Goal: Find specific page/section: Find specific page/section

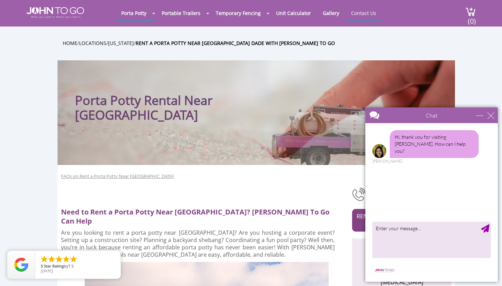
click at [370, 18] on link "Contact Us" at bounding box center [364, 13] width 36 height 14
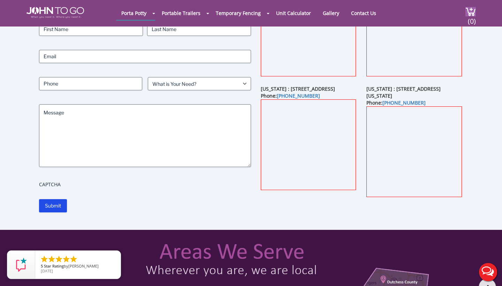
scroll to position [91, 0]
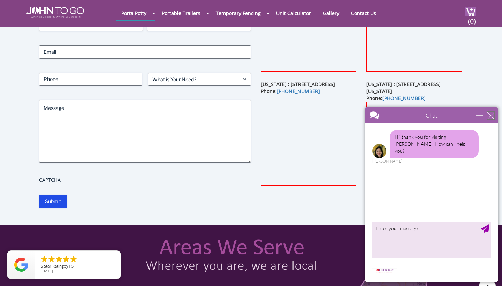
click at [492, 116] on div "close" at bounding box center [490, 115] width 7 height 7
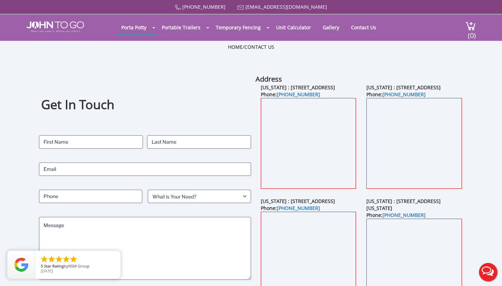
scroll to position [0, 0]
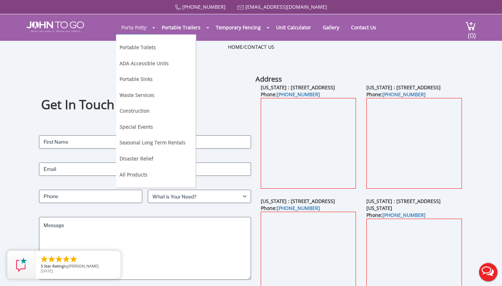
click at [145, 29] on link "Porta Potty" at bounding box center [134, 28] width 36 height 14
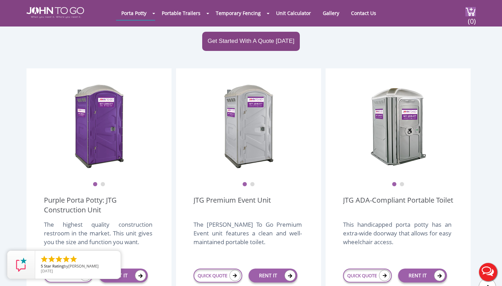
scroll to position [159, 0]
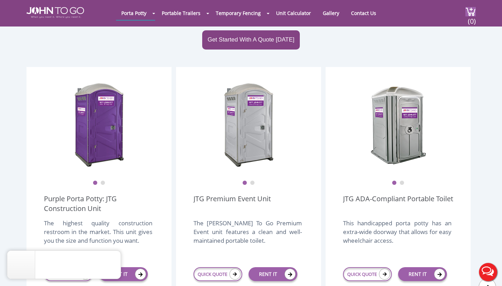
click at [253, 181] on button "2" at bounding box center [252, 183] width 5 height 5
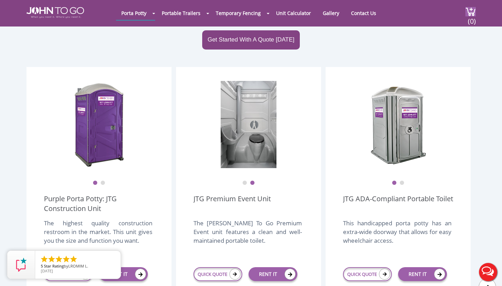
click at [101, 181] on button "2" at bounding box center [102, 183] width 5 height 5
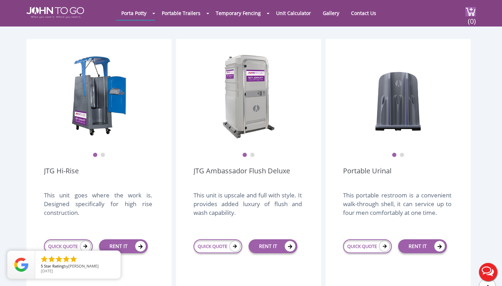
scroll to position [455, 0]
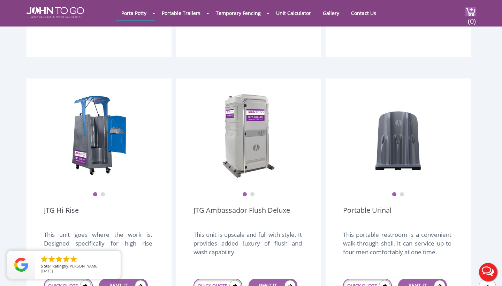
click at [254, 192] on button "2" at bounding box center [252, 194] width 5 height 5
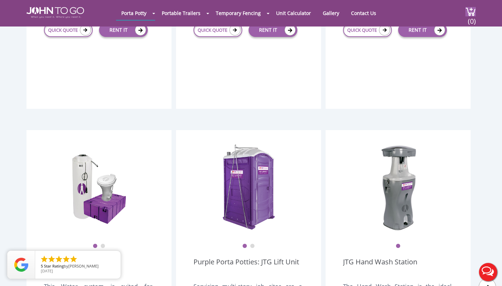
scroll to position [711, 0]
click at [252, 243] on button "2" at bounding box center [252, 245] width 5 height 5
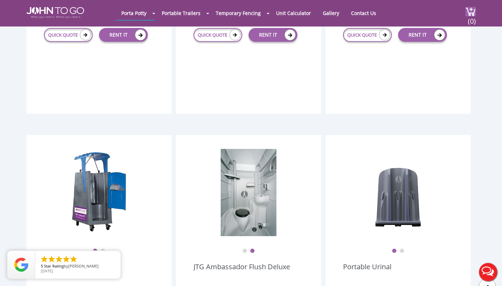
scroll to position [432, 0]
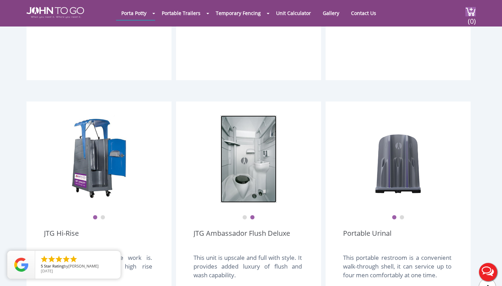
click at [245, 161] on img at bounding box center [249, 158] width 56 height 87
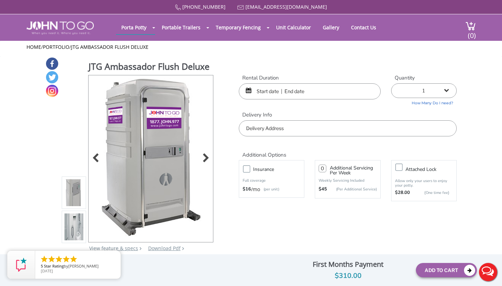
scroll to position [37, 0]
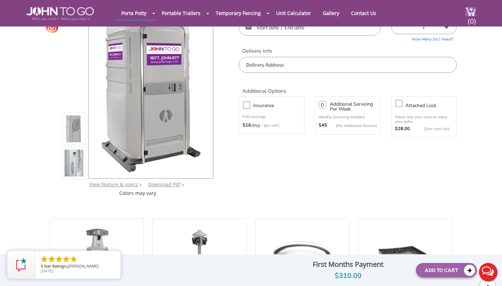
click at [73, 147] on img at bounding box center [74, 130] width 19 height 164
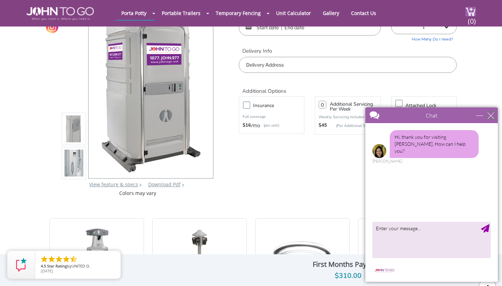
click at [492, 115] on div "close" at bounding box center [490, 115] width 7 height 7
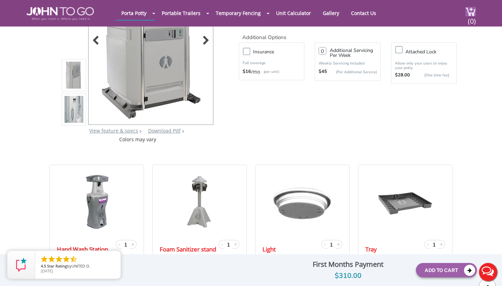
scroll to position [99, 0]
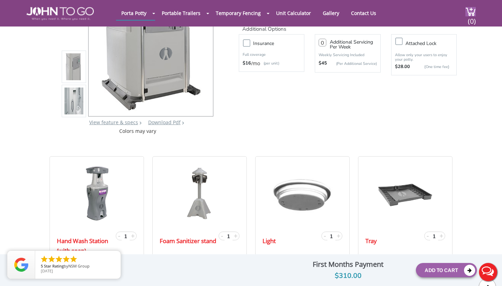
click at [76, 112] on img at bounding box center [74, 102] width 19 height 164
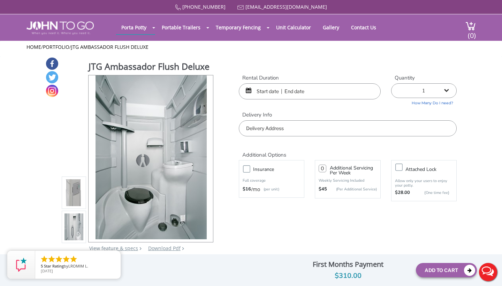
scroll to position [0, 0]
click at [360, 26] on link "Contact Us" at bounding box center [364, 28] width 36 height 14
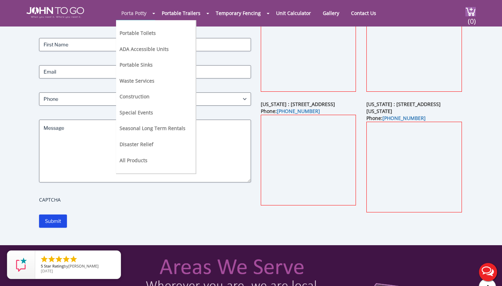
click at [139, 14] on link "Porta Potty" at bounding box center [134, 13] width 36 height 14
